Goal: Obtain resource: Obtain resource

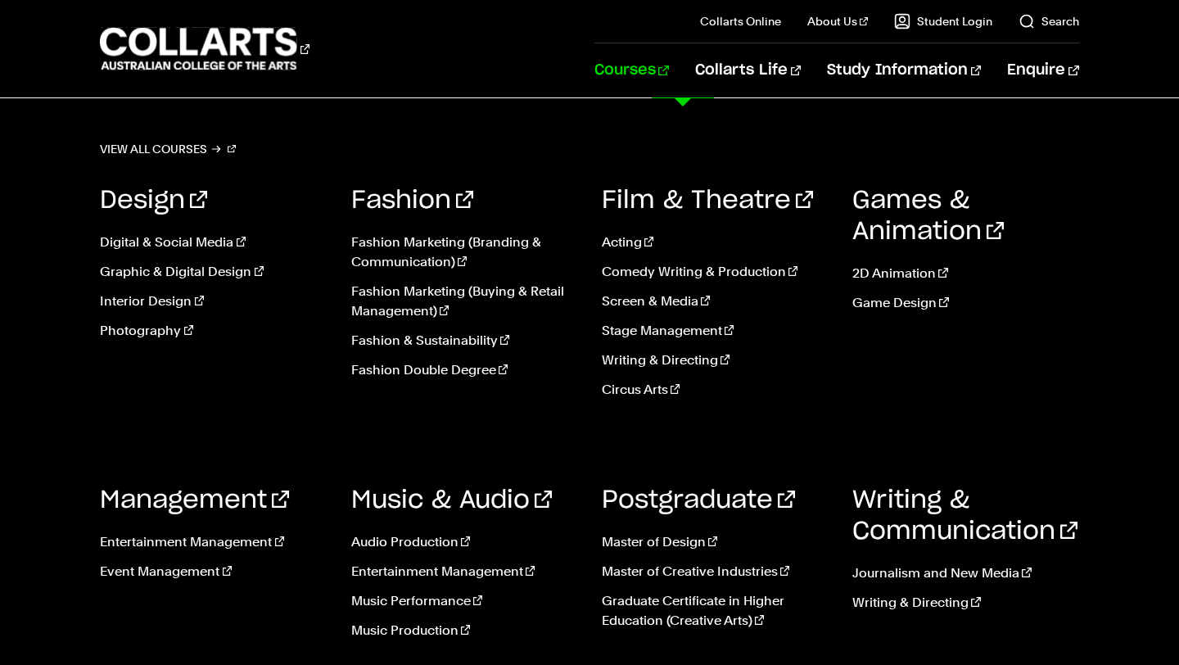
click at [669, 68] on link "Courses" at bounding box center [632, 70] width 75 height 54
click at [385, 238] on link "Fashion Marketing (Branding & Communication)" at bounding box center [464, 252] width 226 height 39
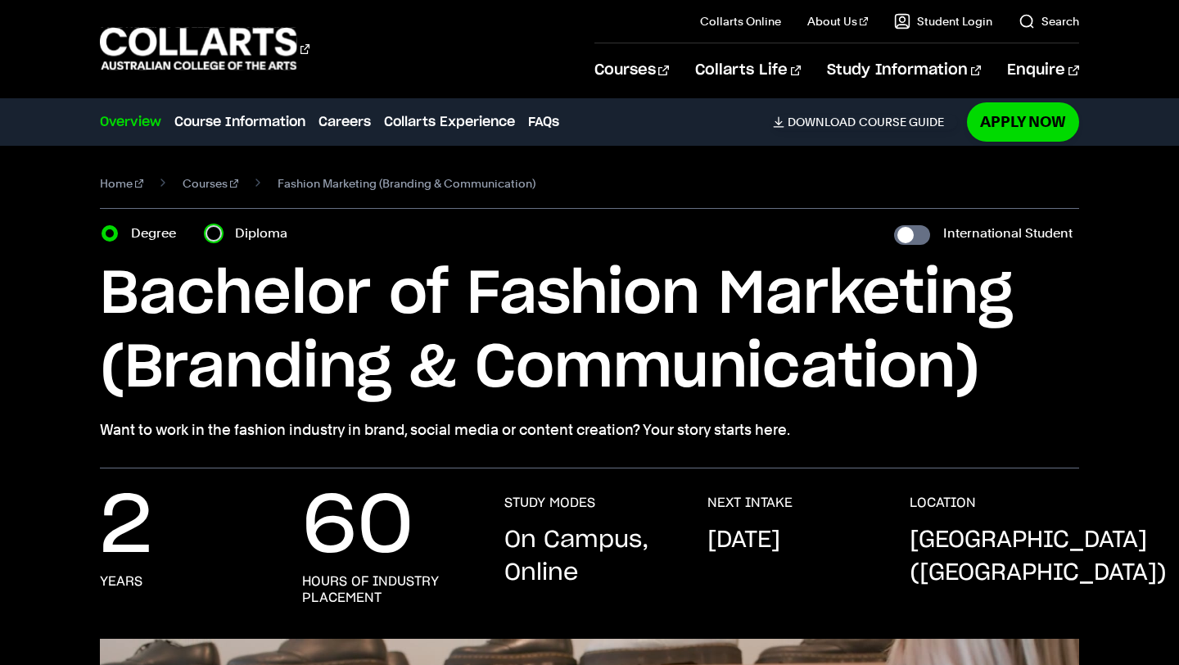
click at [215, 233] on input "Diploma" at bounding box center [214, 233] width 16 height 16
radio input "true"
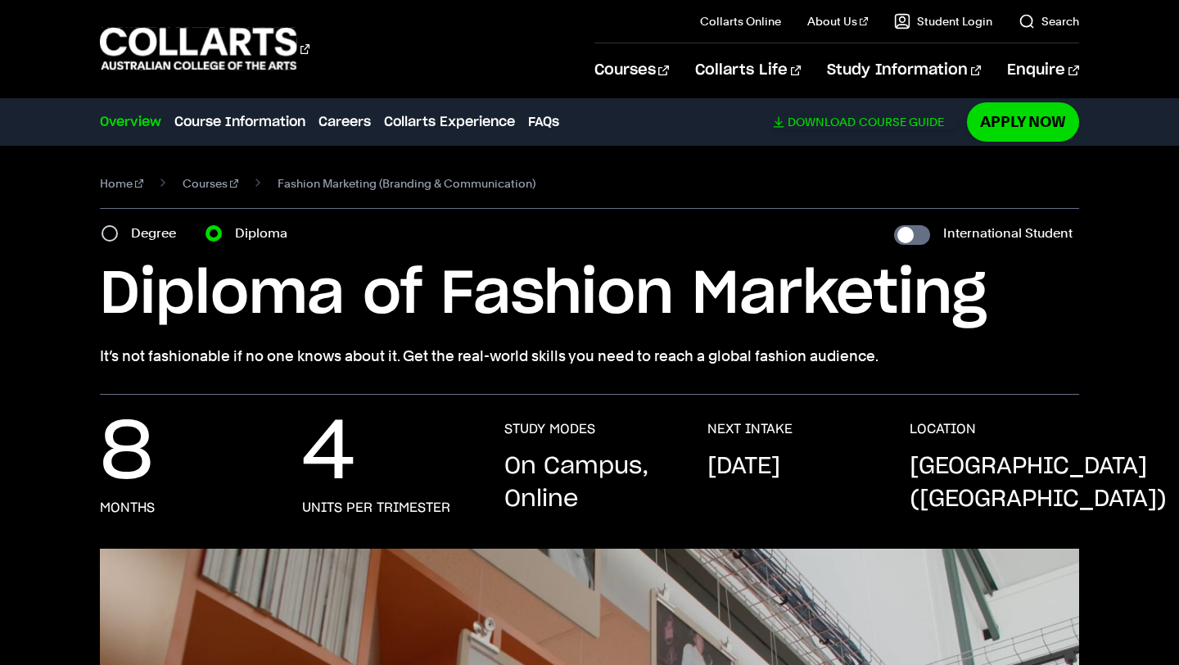
click at [874, 121] on link "Download Course Guide" at bounding box center [865, 122] width 184 height 15
click at [1019, 114] on link "Apply Now" at bounding box center [1023, 121] width 112 height 38
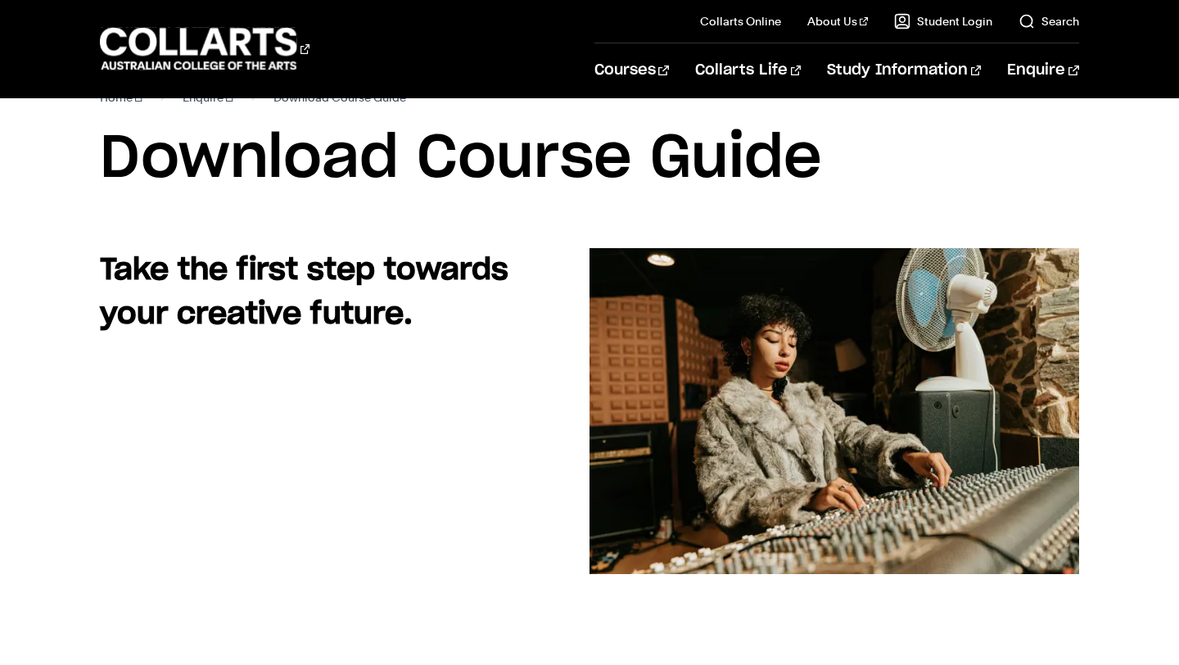
scroll to position [45, 0]
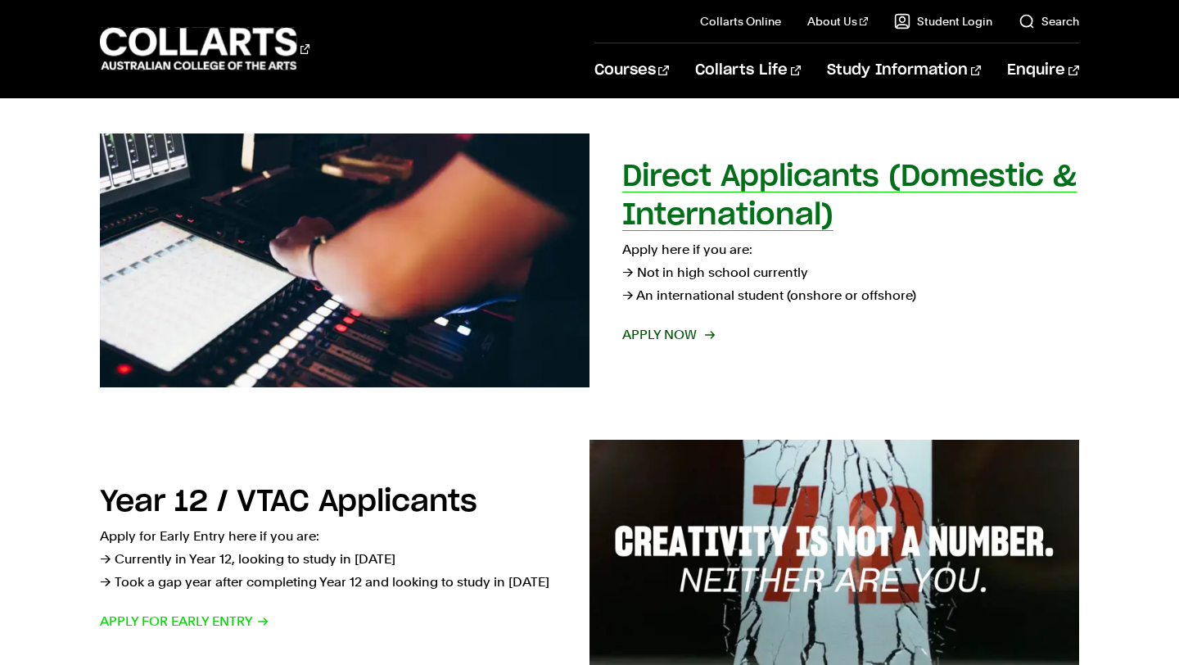
scroll to position [188, 0]
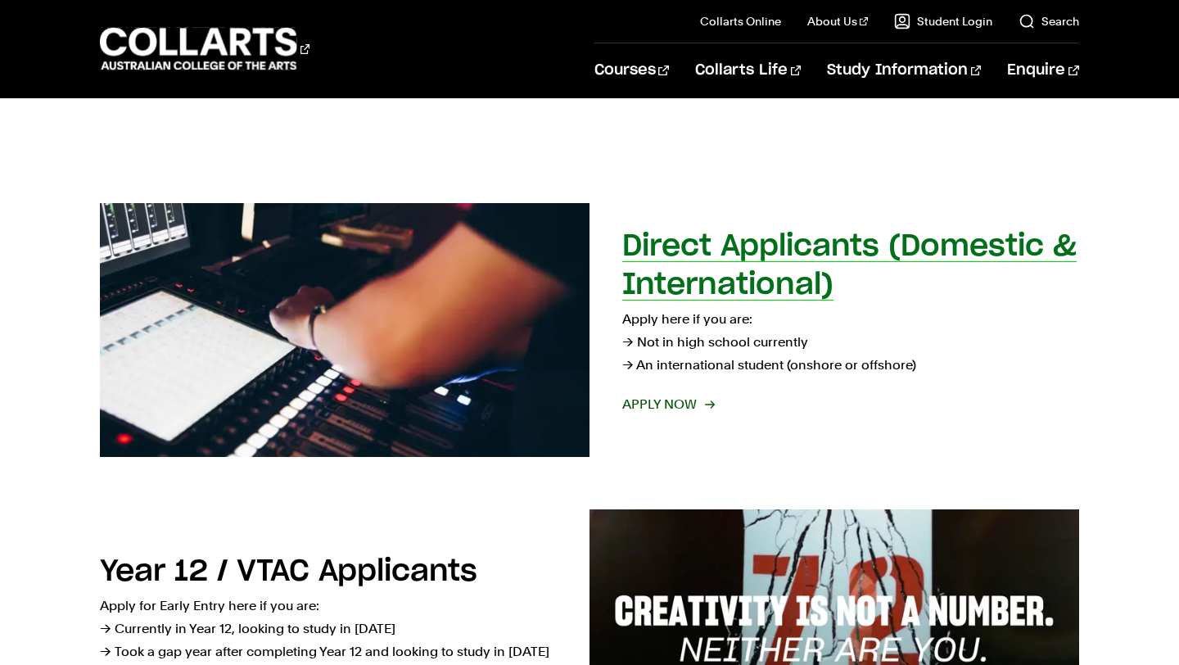
click at [659, 403] on span "Apply now" at bounding box center [667, 404] width 91 height 23
